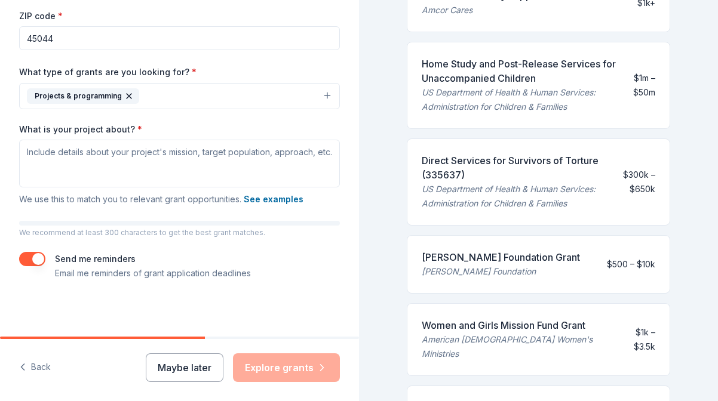
scroll to position [357, 0]
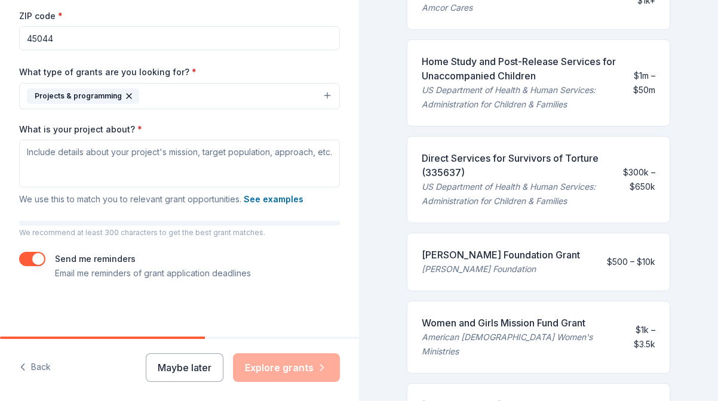
click at [488, 257] on div "[PERSON_NAME] Foundation Grant" at bounding box center [501, 255] width 158 height 14
click at [488, 260] on div "[PERSON_NAME] Foundation Grant" at bounding box center [501, 255] width 158 height 14
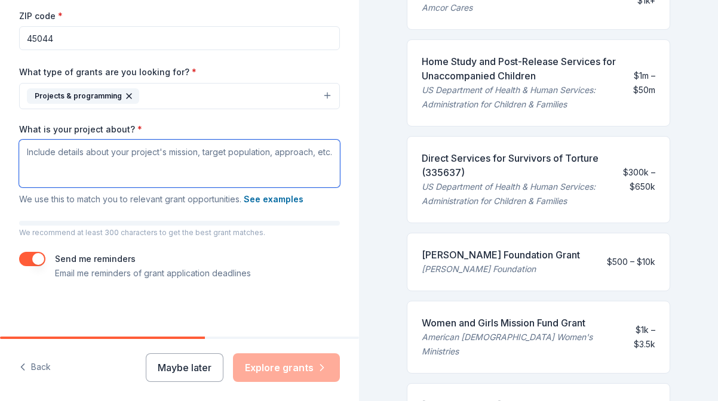
click at [45, 162] on textarea "What is your project about? *" at bounding box center [179, 164] width 321 height 48
paste textarea "Through cohesive and comprehensive programming designed with the needs of the p…"
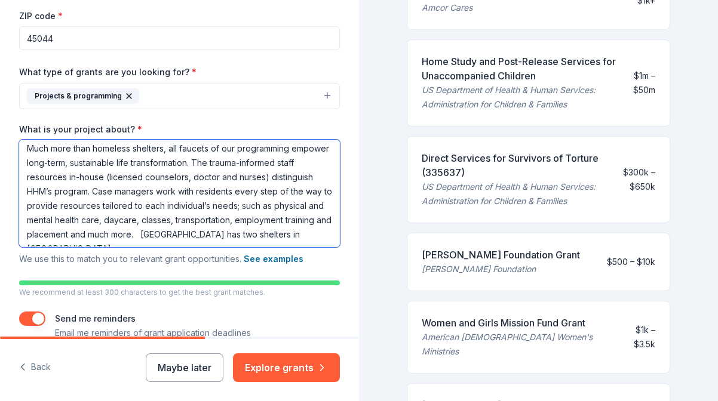
scroll to position [54, 0]
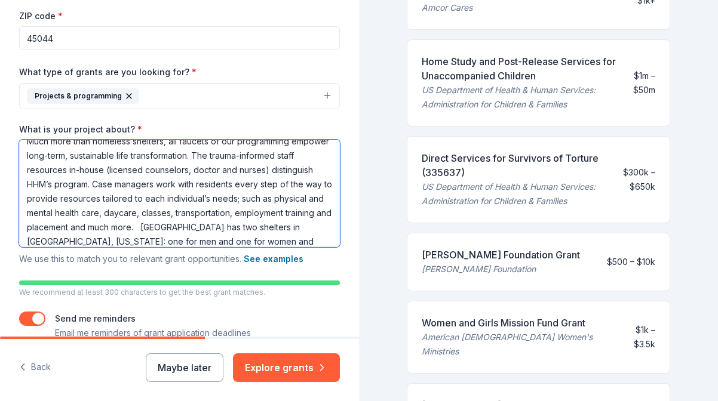
click at [117, 242] on textarea "Through cohesive and comprehensive programming designed with the needs of the p…" at bounding box center [179, 194] width 321 height 108
click at [215, 242] on textarea "Through cohesive and comprehensive programming designed with the needs of the p…" at bounding box center [179, 194] width 321 height 108
drag, startPoint x: 165, startPoint y: 224, endPoint x: 239, endPoint y: 229, distance: 73.6
click at [239, 229] on textarea "Through cohesive and comprehensive programming designed with the needs of the p…" at bounding box center [179, 194] width 321 height 108
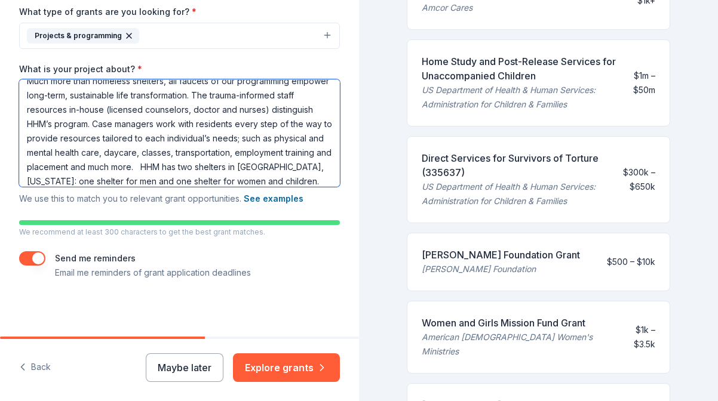
scroll to position [294, 0]
type textarea "Through cohesive and comprehensive programming designed with the needs of the p…"
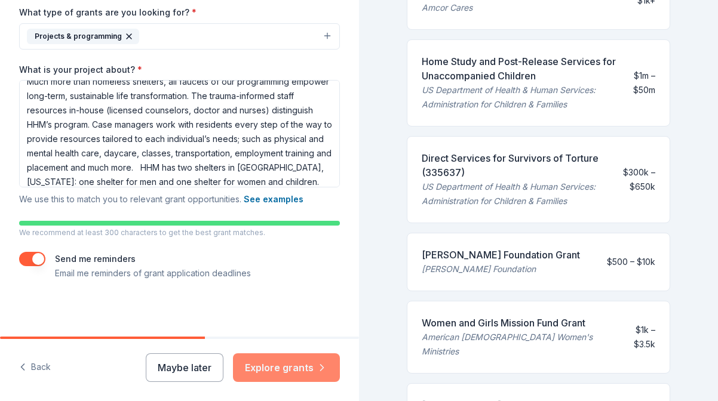
click at [272, 358] on button "Explore grants" at bounding box center [286, 368] width 107 height 29
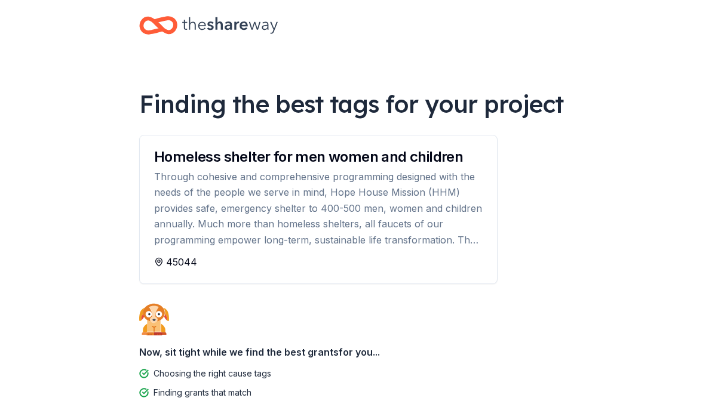
scroll to position [15, 0]
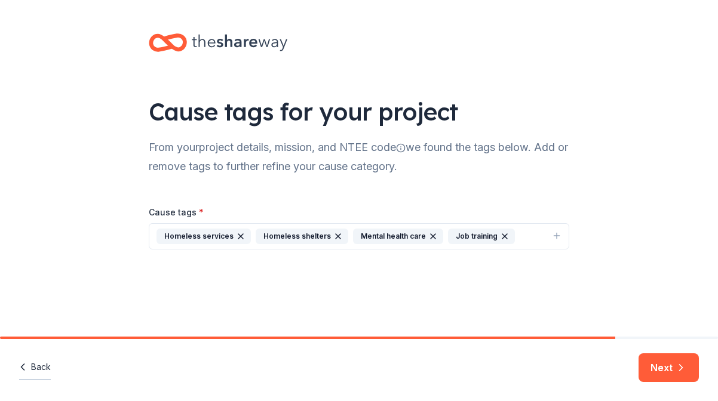
click at [34, 363] on button "Back" at bounding box center [35, 367] width 32 height 25
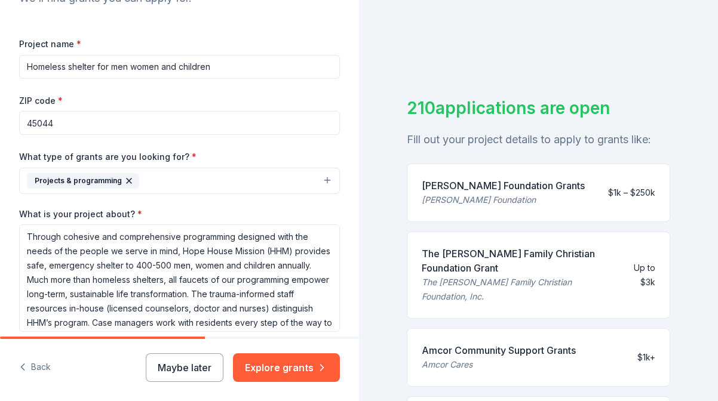
scroll to position [155, 0]
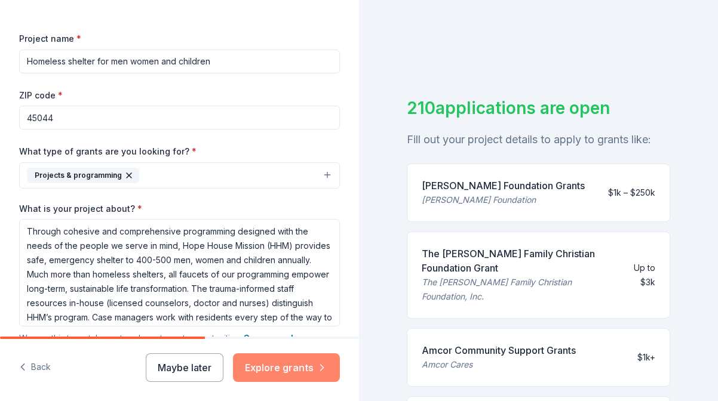
click at [298, 370] on button "Explore grants" at bounding box center [286, 368] width 107 height 29
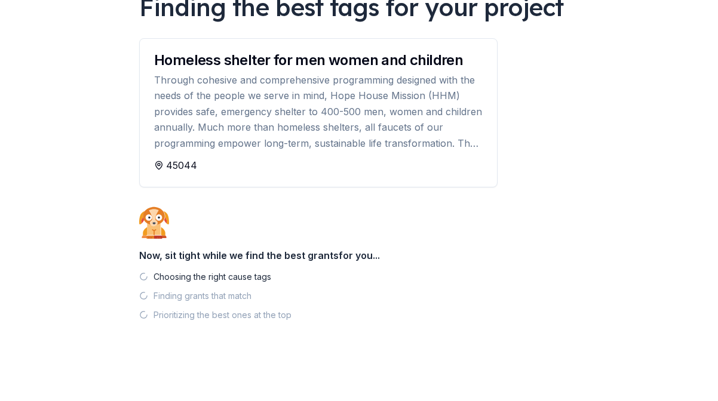
scroll to position [108, 0]
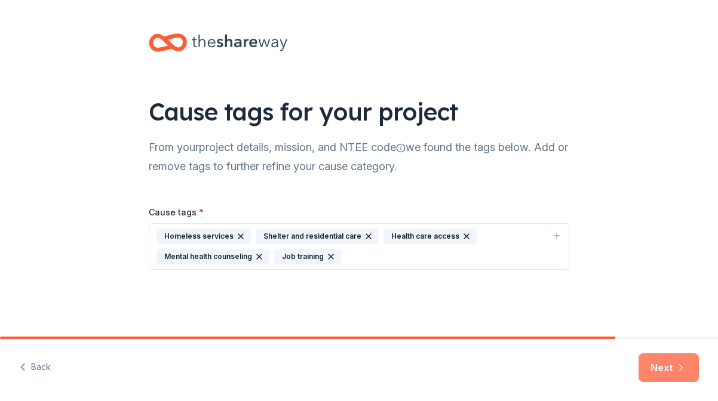
click at [652, 370] on button "Next" at bounding box center [669, 368] width 60 height 29
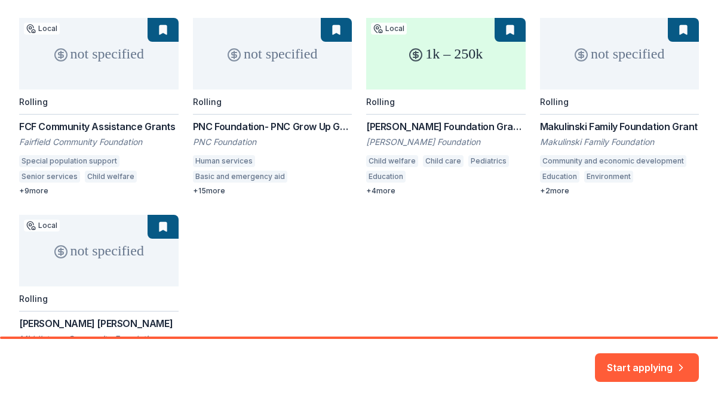
scroll to position [191, 0]
click at [607, 131] on div "not specified Local Rolling FCF Community Assistance Grants Fairfield Community…" at bounding box center [359, 194] width 680 height 350
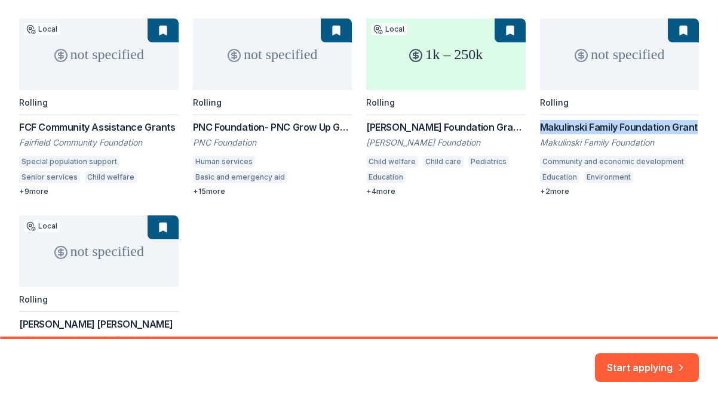
copy div "Makulinski Family Foundation Grant"
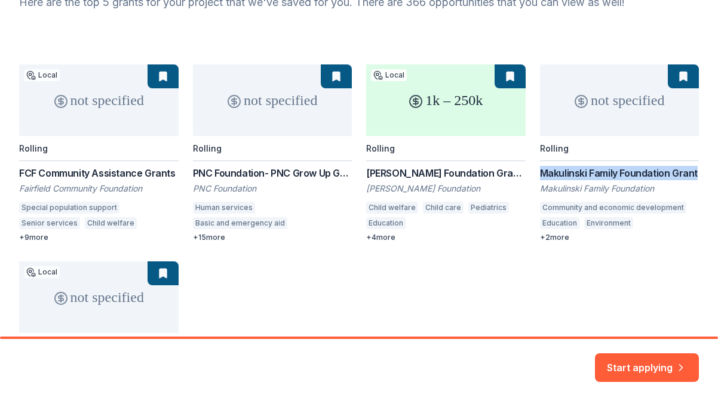
scroll to position [137, 0]
